Goal: Task Accomplishment & Management: Use online tool/utility

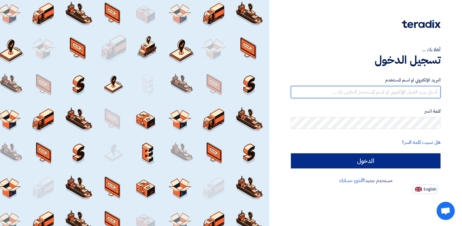
type input "[EMAIL_ADDRESS][DOMAIN_NAME]"
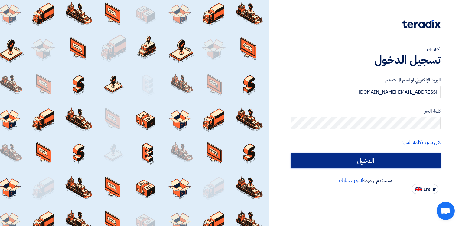
click at [322, 154] on input "الدخول" at bounding box center [366, 160] width 150 height 15
type input "Sign in"
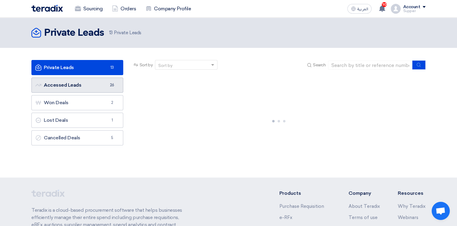
click at [107, 89] on link "Accessed Leads Accessed Leads 26" at bounding box center [77, 84] width 92 height 15
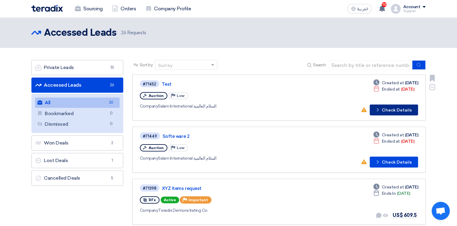
click at [401, 110] on button "Check details Check Details" at bounding box center [394, 109] width 48 height 11
click at [421, 9] on div "Account" at bounding box center [414, 7] width 23 height 5
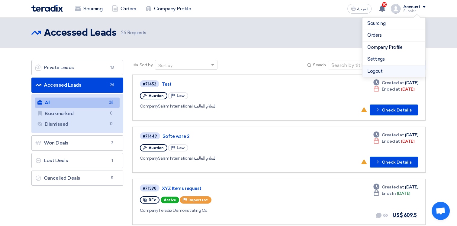
click at [387, 73] on li "Logout" at bounding box center [394, 71] width 63 height 12
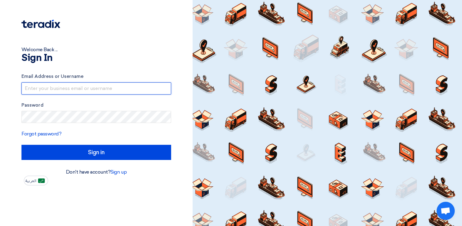
type input "[EMAIL_ADDRESS][DOMAIN_NAME]"
